Goal: Task Accomplishment & Management: Manage account settings

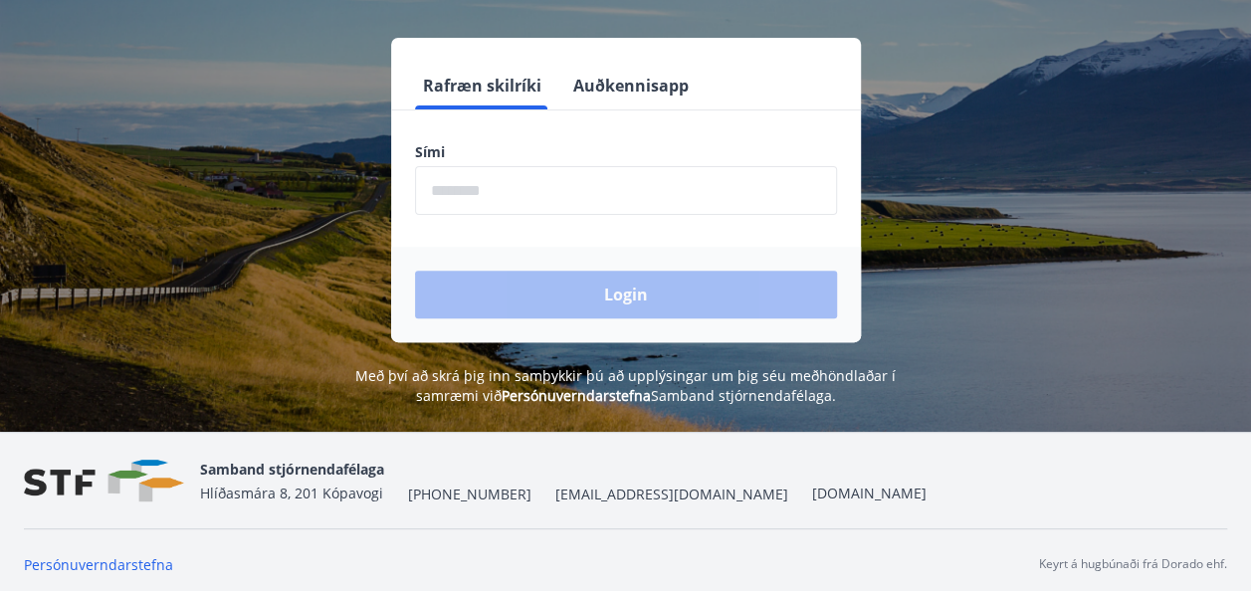
scroll to position [246, 0]
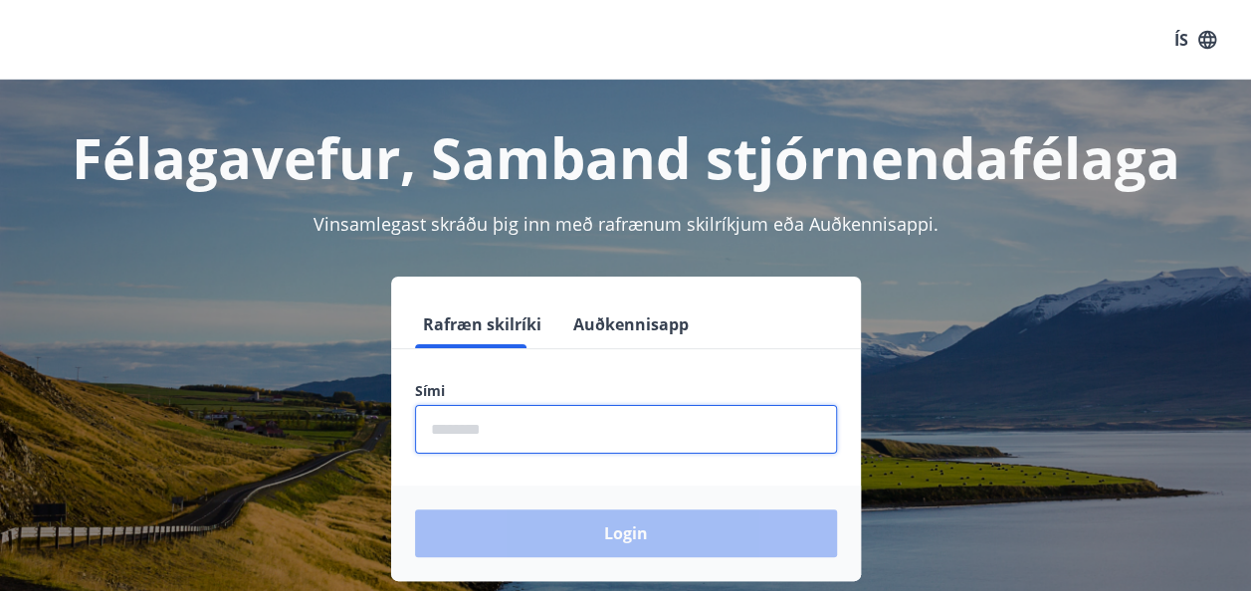
drag, startPoint x: 0, startPoint y: 0, endPoint x: 467, endPoint y: 441, distance: 641.9
click at [467, 441] on input "phone" at bounding box center [626, 429] width 422 height 49
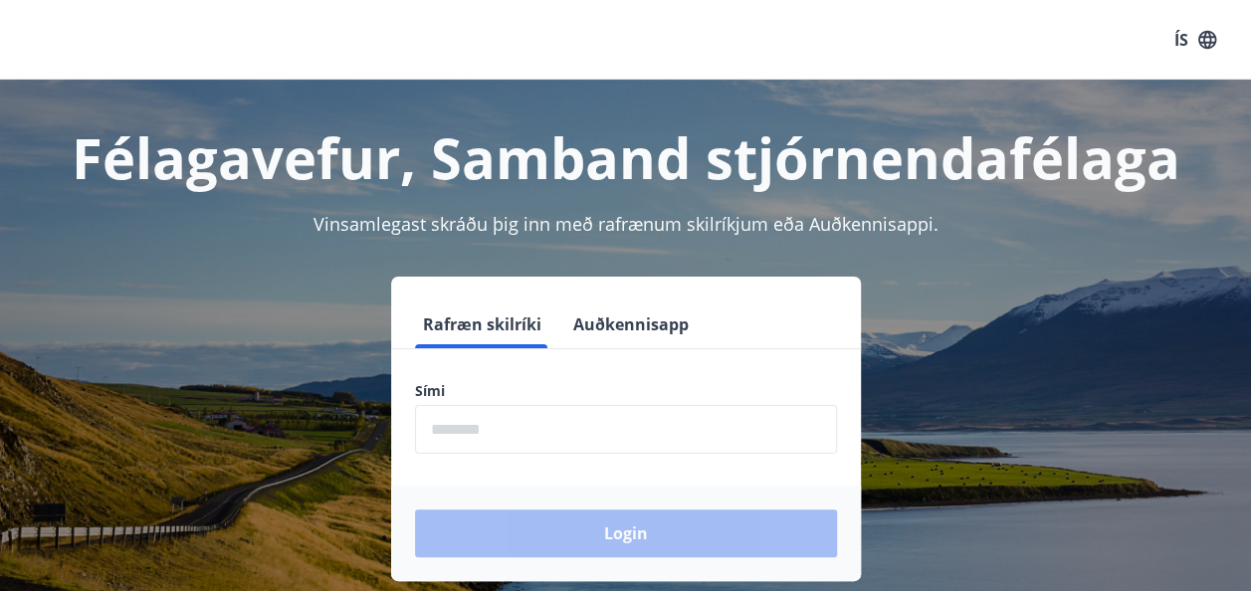
click at [535, 376] on form "Rafræn skilríki Auðkennisapp Sími ​ Login" at bounding box center [626, 440] width 470 height 281
